Goal: Task Accomplishment & Management: Manage account settings

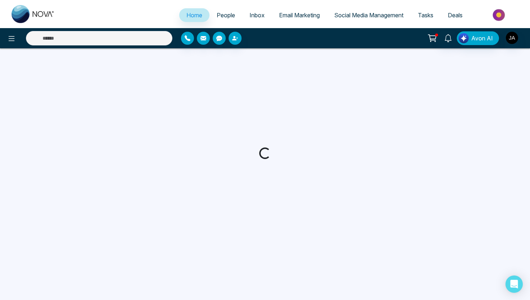
select select "*"
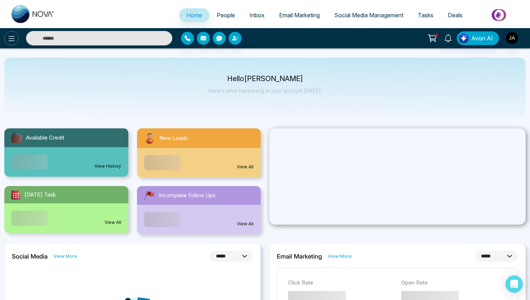
click at [12, 34] on icon at bounding box center [11, 38] width 9 height 9
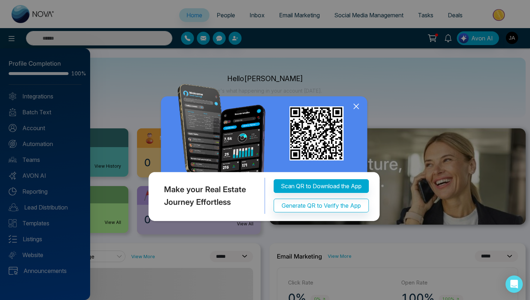
click at [355, 111] on icon at bounding box center [356, 106] width 11 height 11
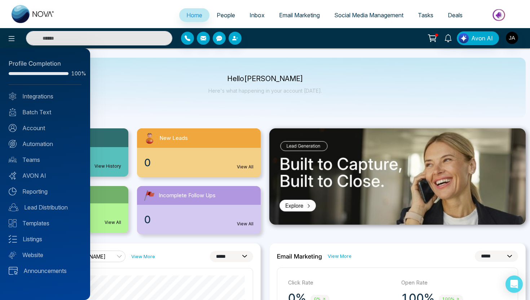
click at [11, 36] on div at bounding box center [265, 150] width 530 height 300
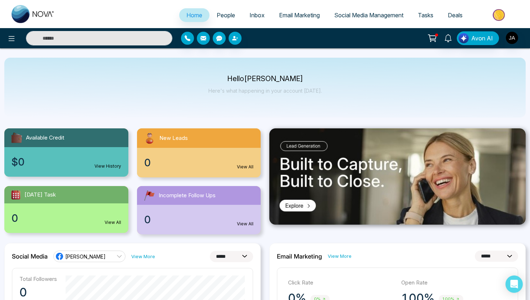
click at [11, 36] on icon at bounding box center [12, 38] width 6 height 5
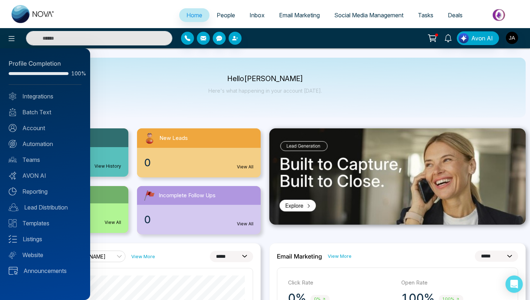
click at [150, 98] on div at bounding box center [265, 150] width 530 height 300
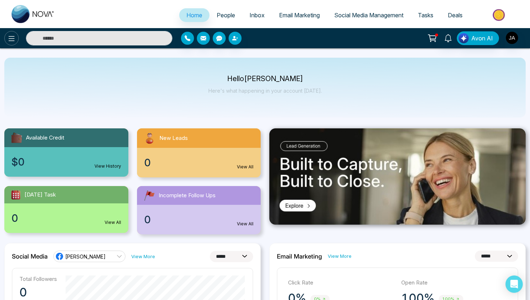
click at [12, 44] on button at bounding box center [11, 38] width 14 height 14
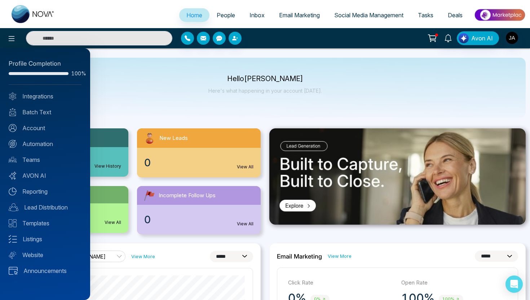
click at [26, 73] on div at bounding box center [39, 73] width 60 height 3
click at [512, 34] on div at bounding box center [265, 150] width 530 height 300
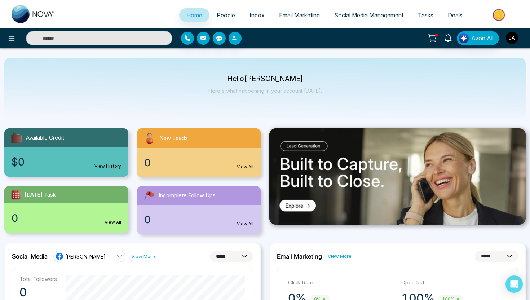
click at [514, 41] on img "button" at bounding box center [512, 38] width 12 height 12
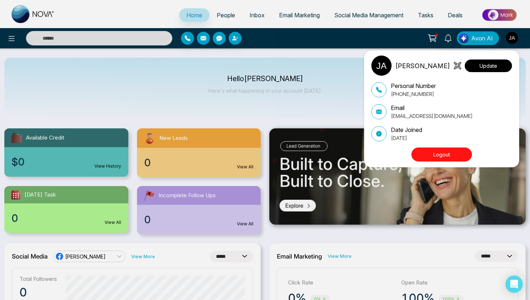
click at [477, 71] on button "Update" at bounding box center [488, 65] width 47 height 13
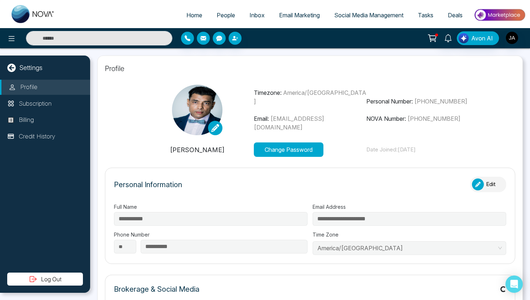
type input "**********"
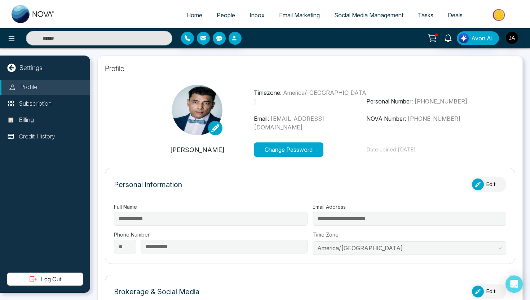
click at [212, 128] on icon at bounding box center [215, 128] width 8 height 8
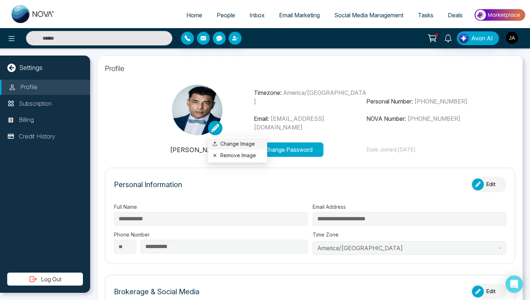
click at [228, 146] on label "Change Image" at bounding box center [237, 144] width 50 height 8
click at [0, 0] on input "Change Image" at bounding box center [0, 0] width 0 height 0
click at [360, 16] on span "Social Media Management" at bounding box center [368, 15] width 69 height 7
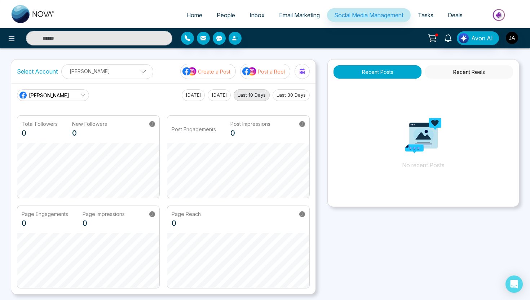
scroll to position [141, 0]
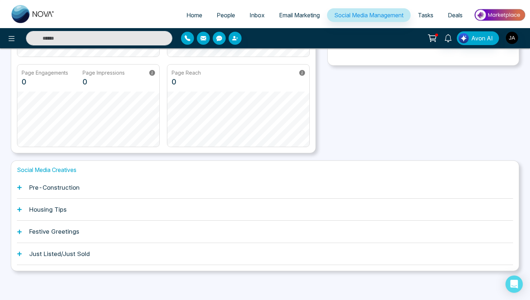
click at [250, 196] on div "Pre-Construction" at bounding box center [265, 188] width 496 height 22
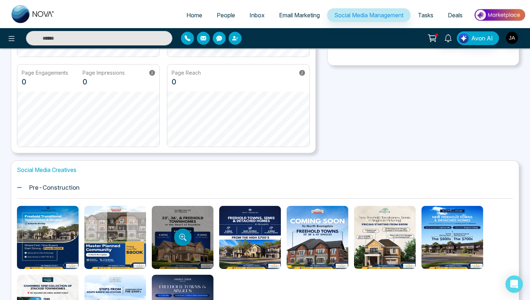
click at [183, 238] on icon "Preview template" at bounding box center [182, 237] width 7 height 7
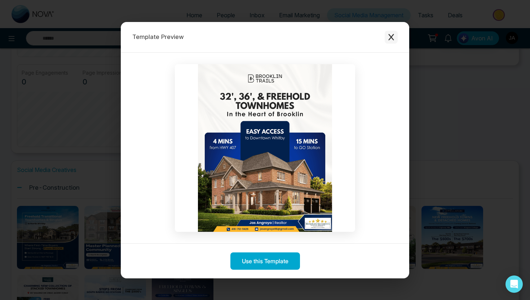
click at [393, 36] on icon "Close modal" at bounding box center [391, 37] width 7 height 7
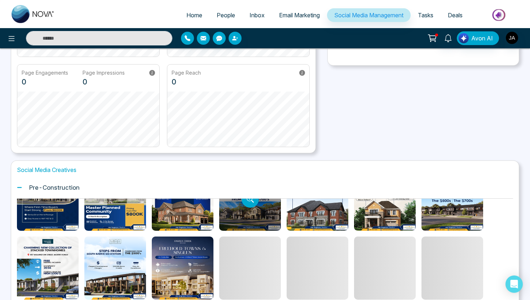
scroll to position [41, 0]
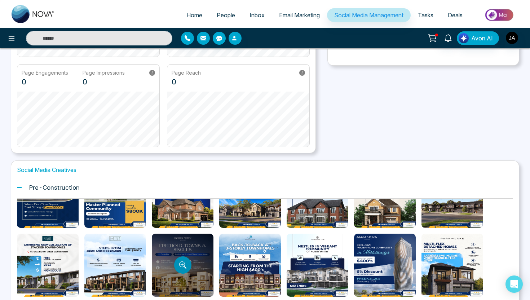
click at [182, 268] on icon "Preview template" at bounding box center [182, 264] width 7 height 7
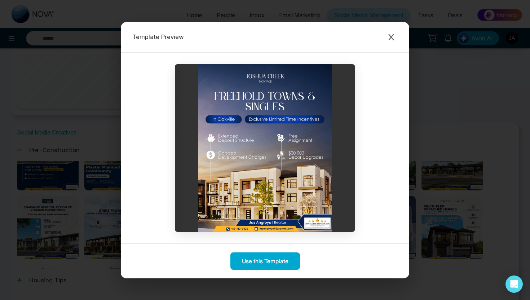
scroll to position [180, 0]
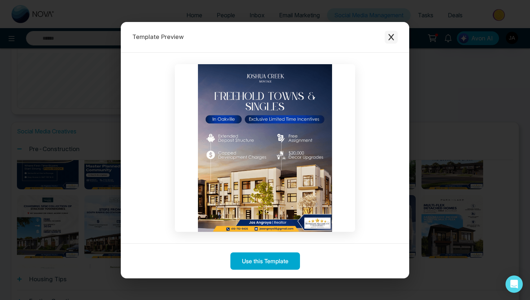
click at [394, 32] on button "Close modal" at bounding box center [391, 37] width 13 height 13
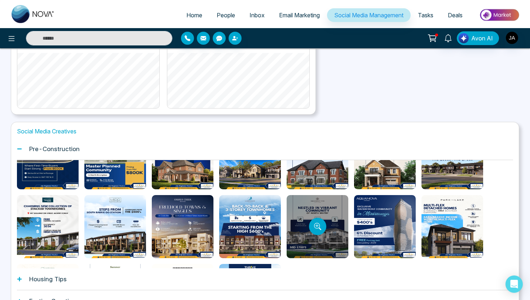
scroll to position [107, 0]
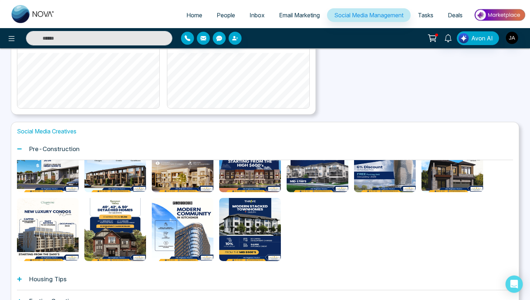
click at [519, 35] on div "Avon AI" at bounding box center [420, 38] width 212 height 14
click at [512, 37] on img "button" at bounding box center [512, 38] width 12 height 12
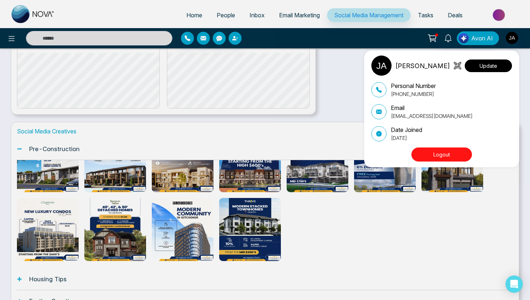
click at [500, 64] on button "Update" at bounding box center [488, 65] width 47 height 13
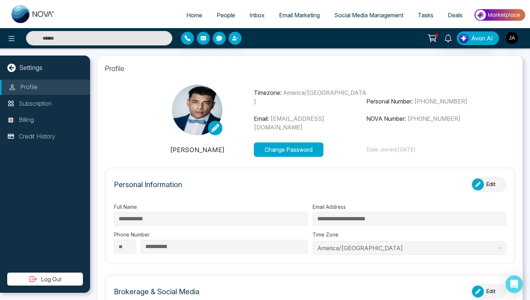
type input "**********"
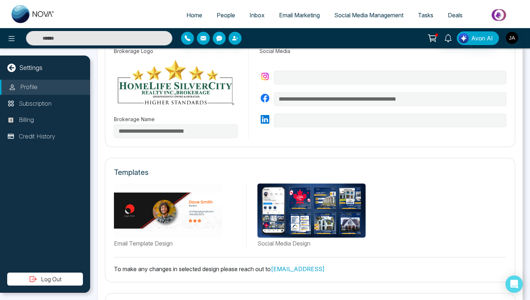
scroll to position [266, 0]
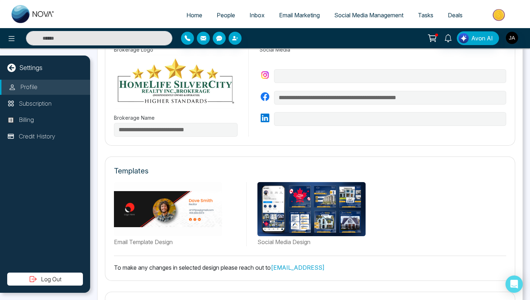
click at [276, 239] on label "Social Media Design" at bounding box center [381, 242] width 249 height 9
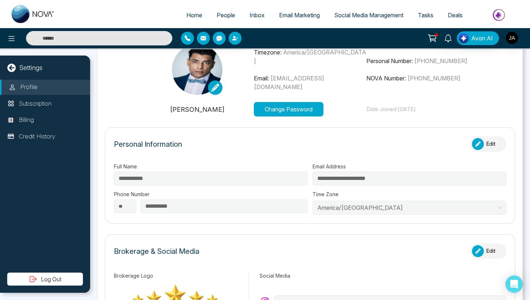
scroll to position [0, 0]
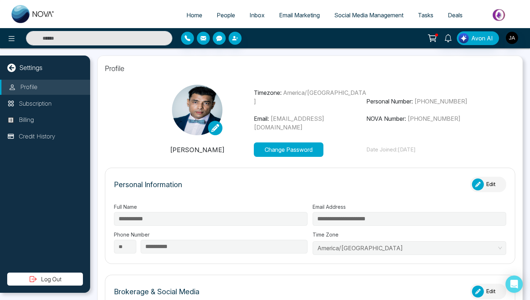
click at [215, 130] on icon at bounding box center [215, 128] width 8 height 8
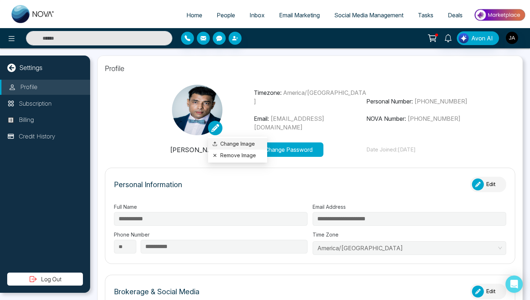
click at [229, 143] on label "Change Image" at bounding box center [237, 144] width 50 height 8
click at [0, 0] on input "Change Image" at bounding box center [0, 0] width 0 height 0
click at [514, 44] on div at bounding box center [511, 38] width 13 height 14
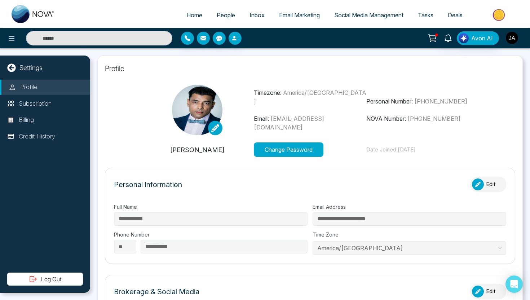
click at [514, 41] on img "button" at bounding box center [512, 38] width 12 height 12
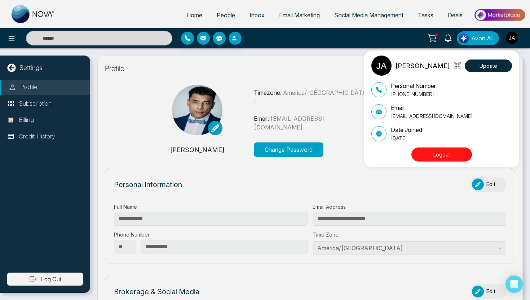
click at [439, 157] on button "Logout" at bounding box center [441, 154] width 61 height 14
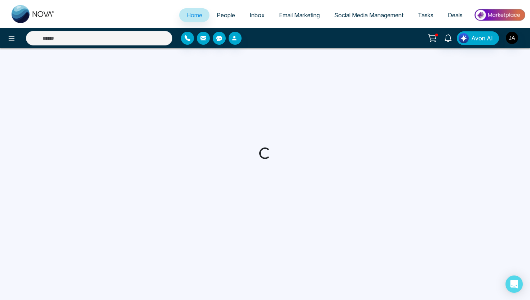
select select "*"
